Goal: Transaction & Acquisition: Purchase product/service

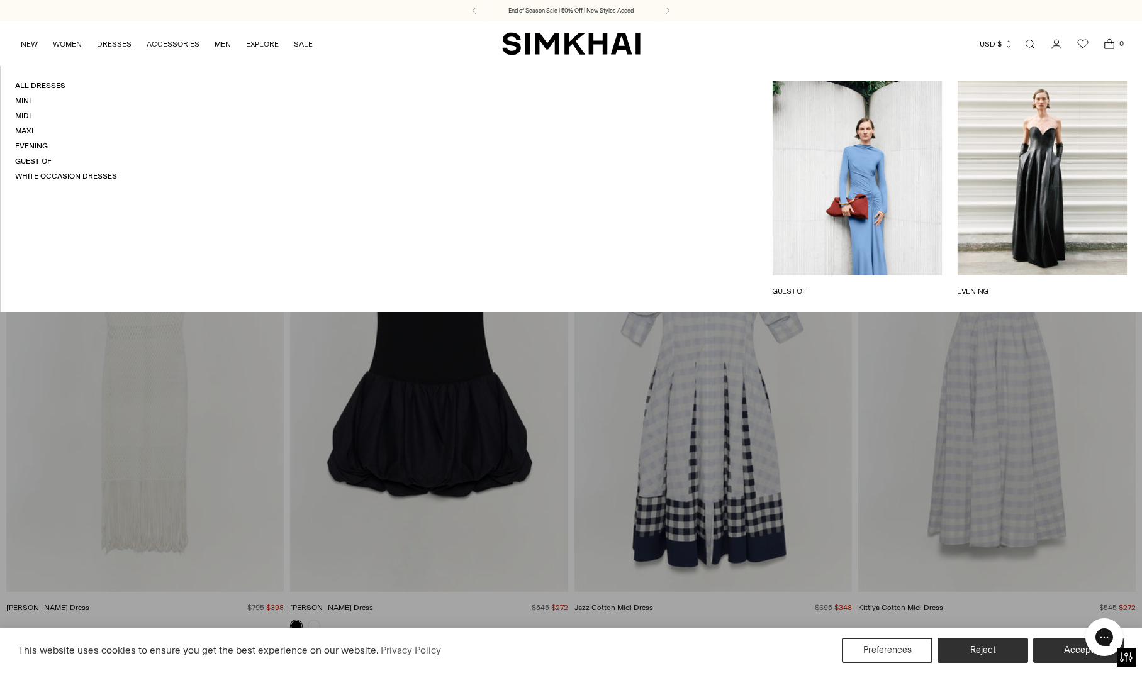
click at [115, 42] on link "DRESSES" at bounding box center [114, 44] width 35 height 28
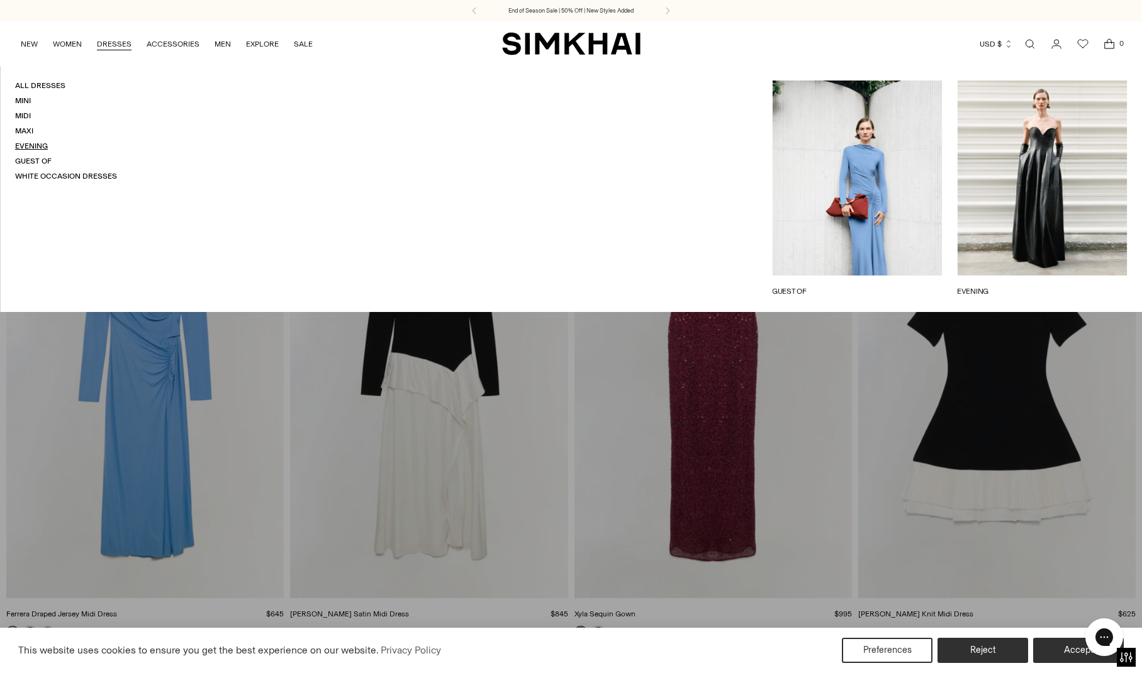
click at [38, 147] on link "Evening" at bounding box center [31, 146] width 33 height 9
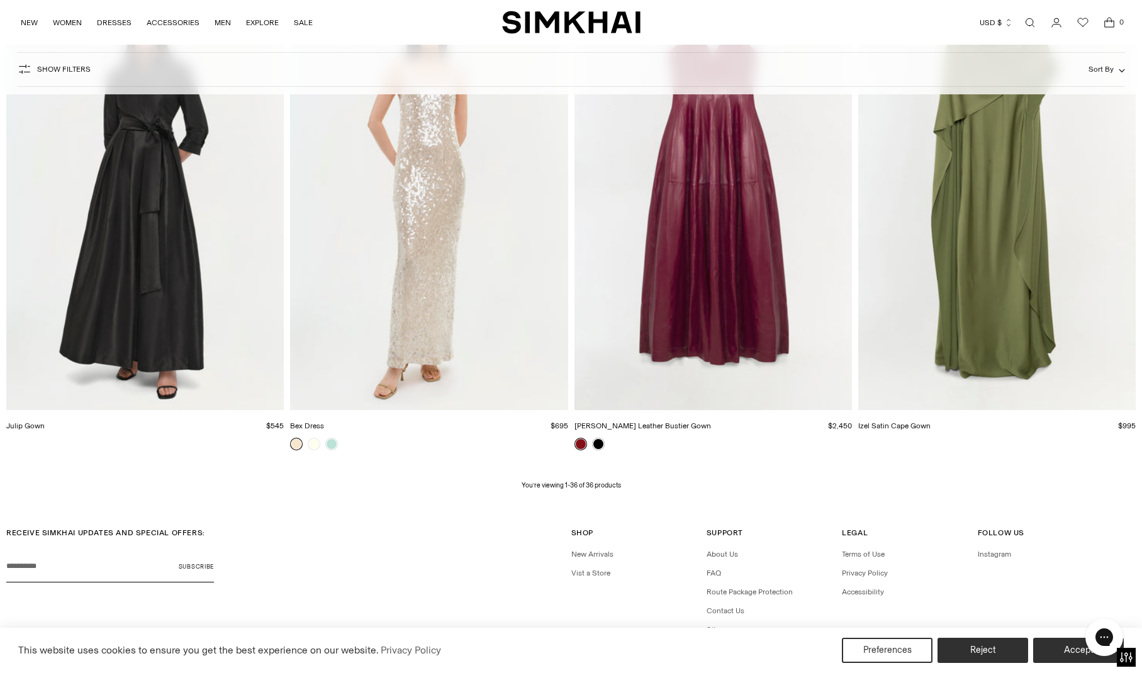
scroll to position [4105, 0]
